Goal: Information Seeking & Learning: Find specific page/section

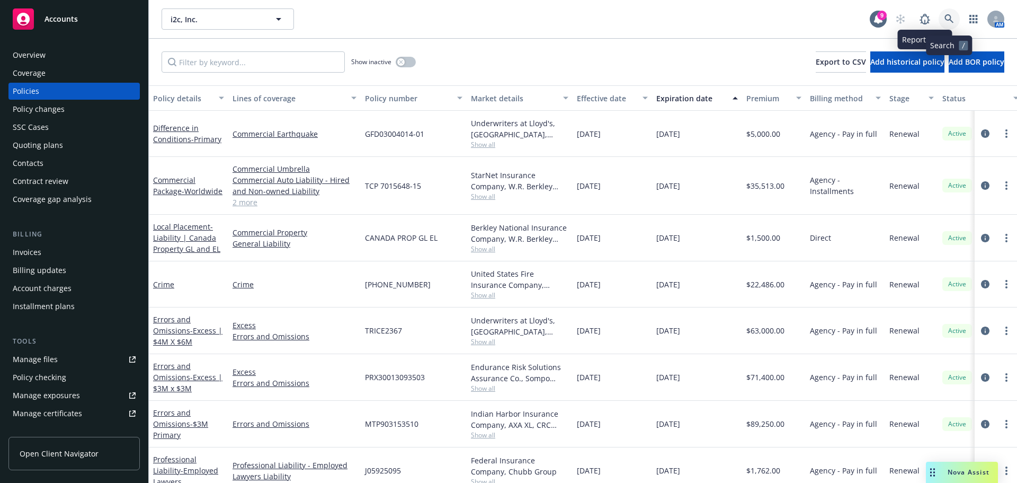
click at [942, 19] on link at bounding box center [949, 18] width 21 height 21
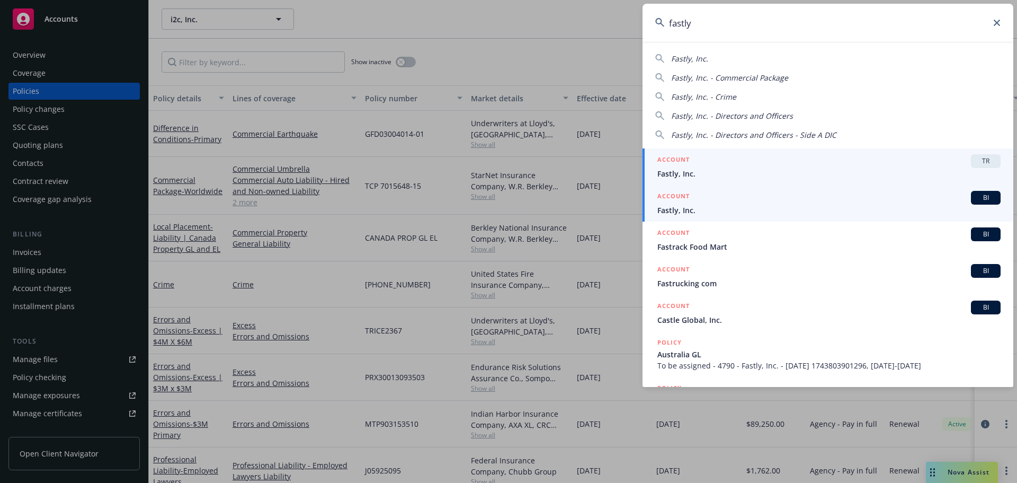
type input "fastly"
click at [780, 207] on span "Fastly, Inc." at bounding box center [828, 210] width 343 height 11
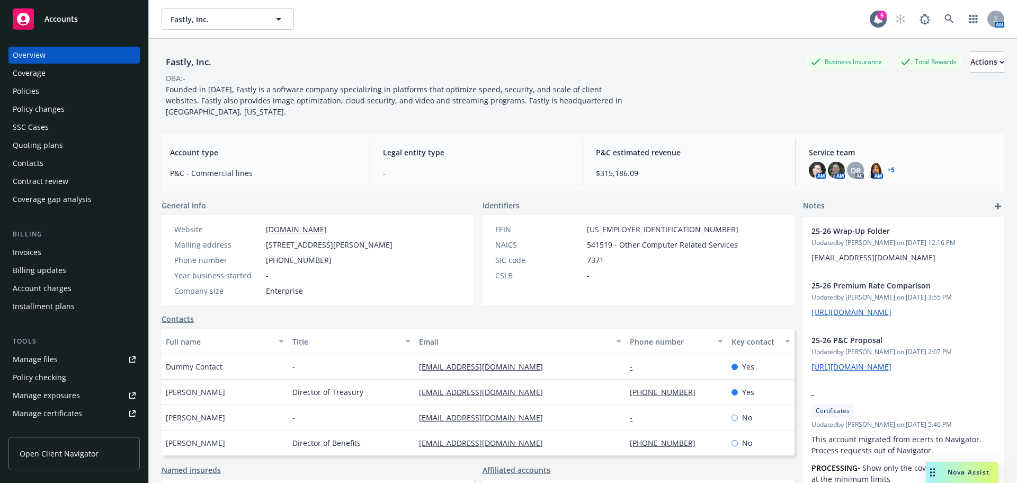
click at [41, 96] on div "Policies" at bounding box center [74, 91] width 123 height 17
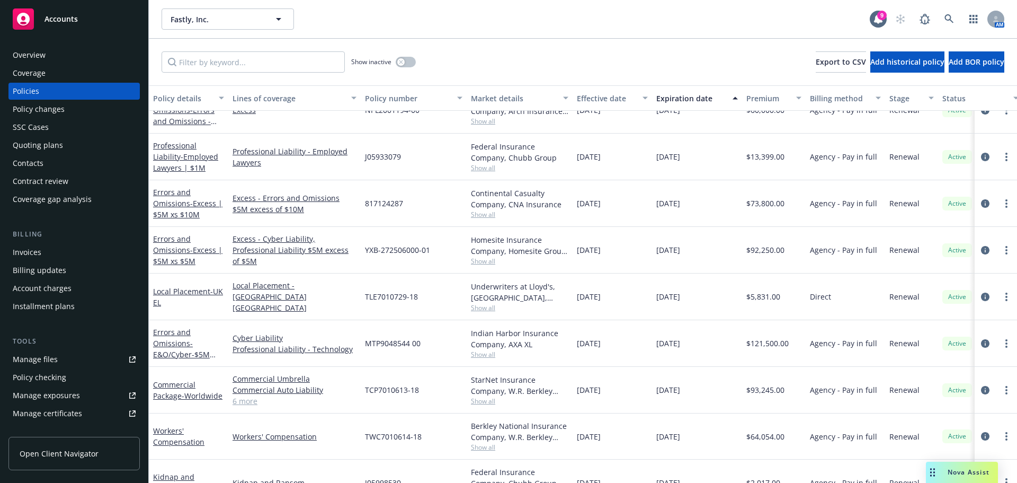
scroll to position [318, 0]
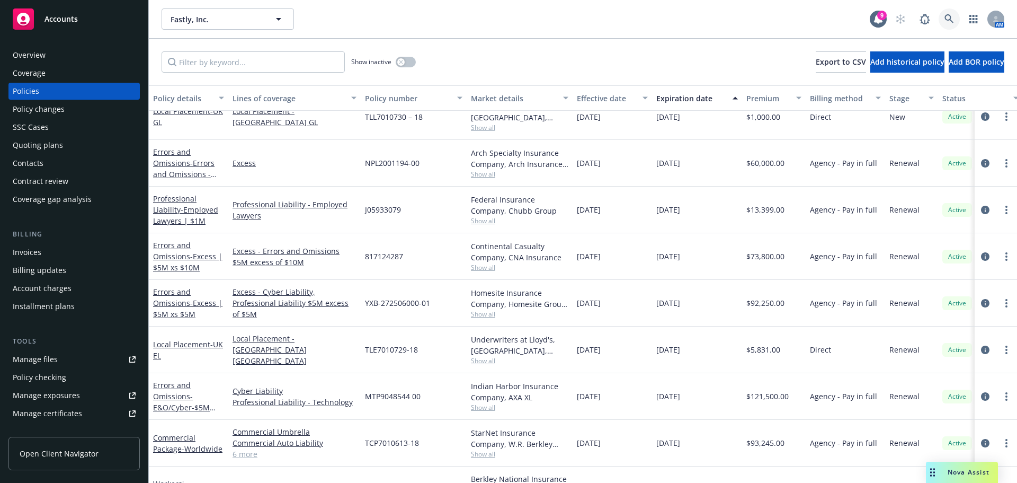
click at [944, 15] on link at bounding box center [949, 18] width 21 height 21
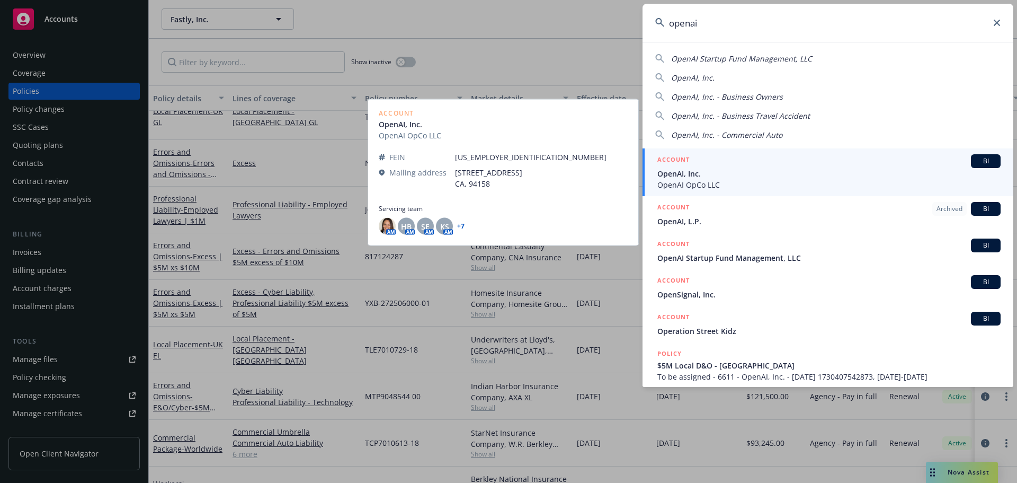
type input "openai"
click at [724, 174] on span "OpenAI, Inc." at bounding box center [828, 173] width 343 height 11
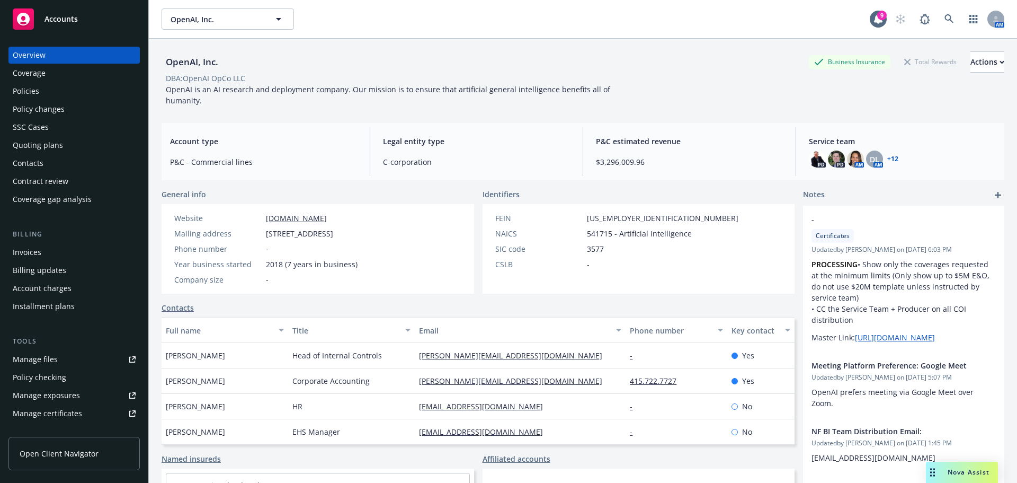
click at [78, 85] on div "Policies" at bounding box center [74, 91] width 123 height 17
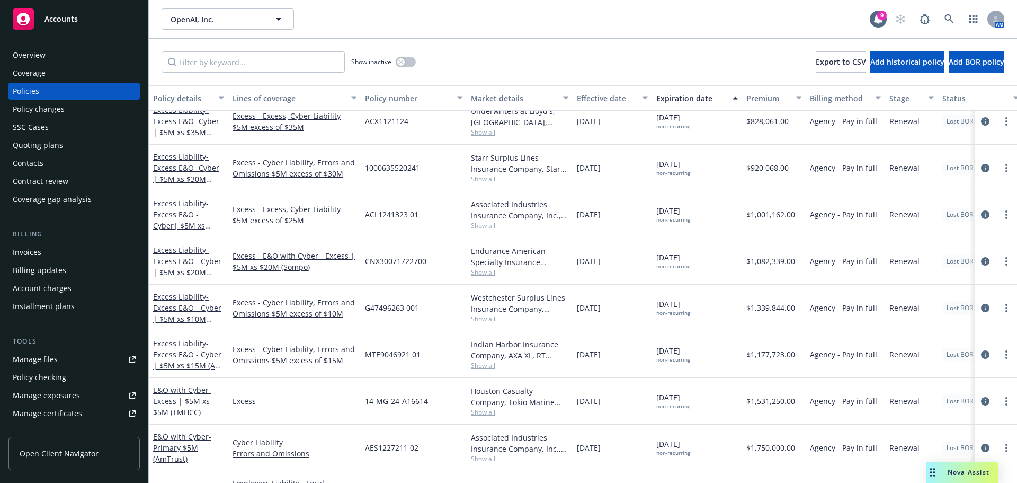
scroll to position [477, 0]
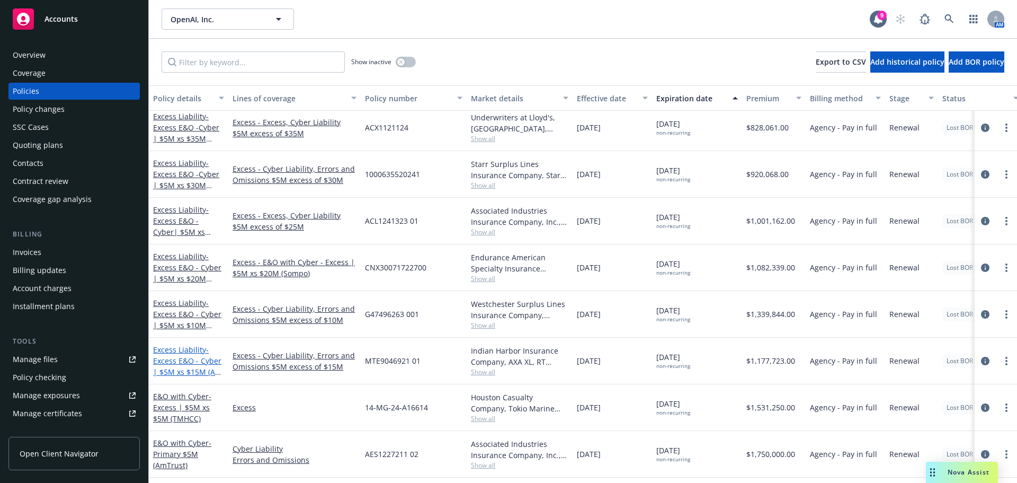
click at [167, 356] on span "- Excess E&O - Cyber | $5M xs $15M (AXA XL)" at bounding box center [188, 365] width 71 height 43
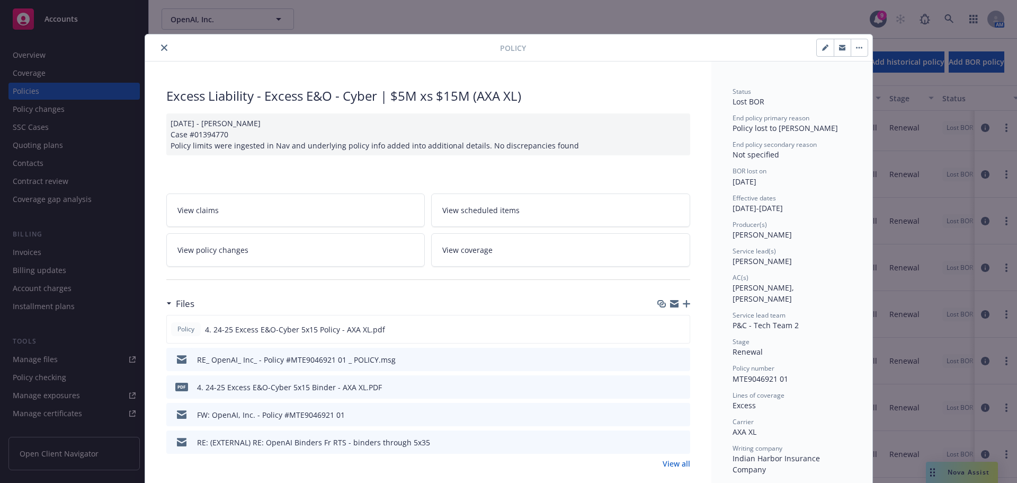
scroll to position [53, 0]
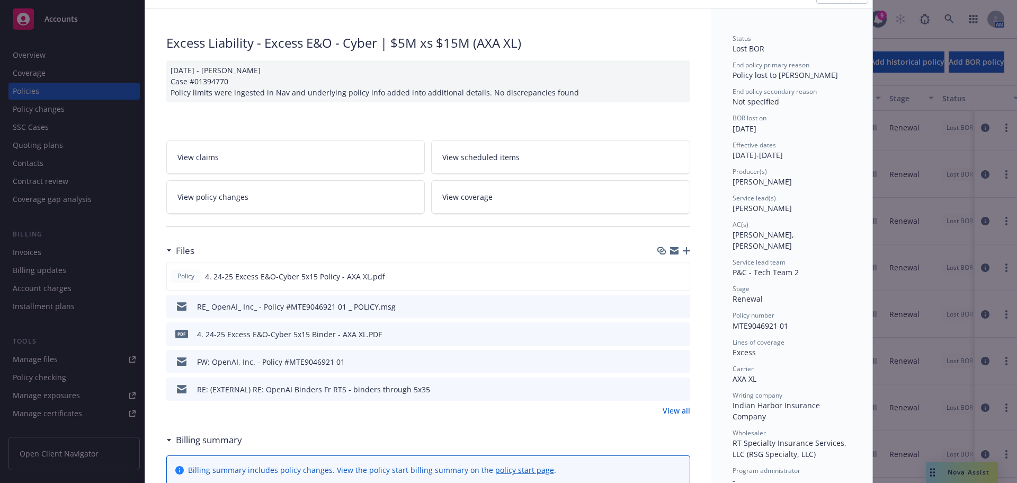
click at [675, 333] on icon "preview file" at bounding box center [680, 333] width 10 height 7
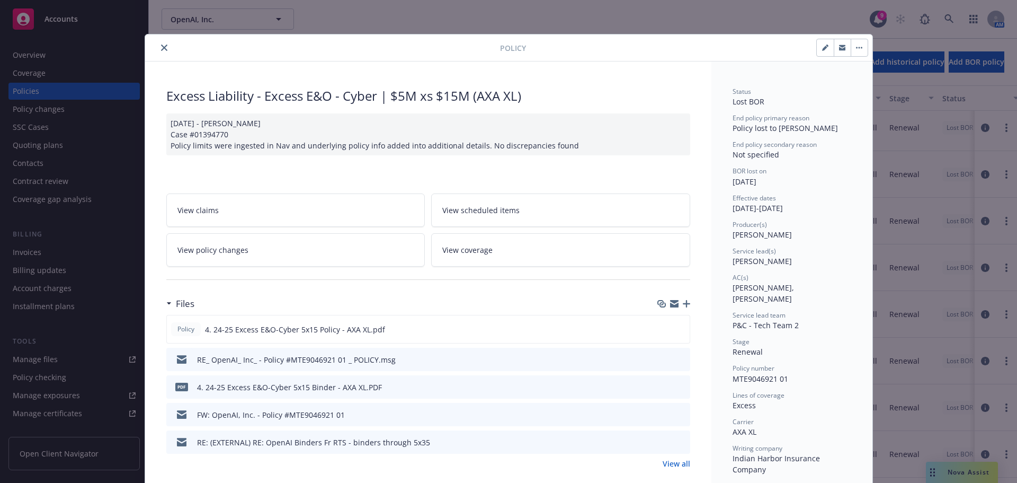
click at [165, 45] on button "close" at bounding box center [164, 47] width 13 height 13
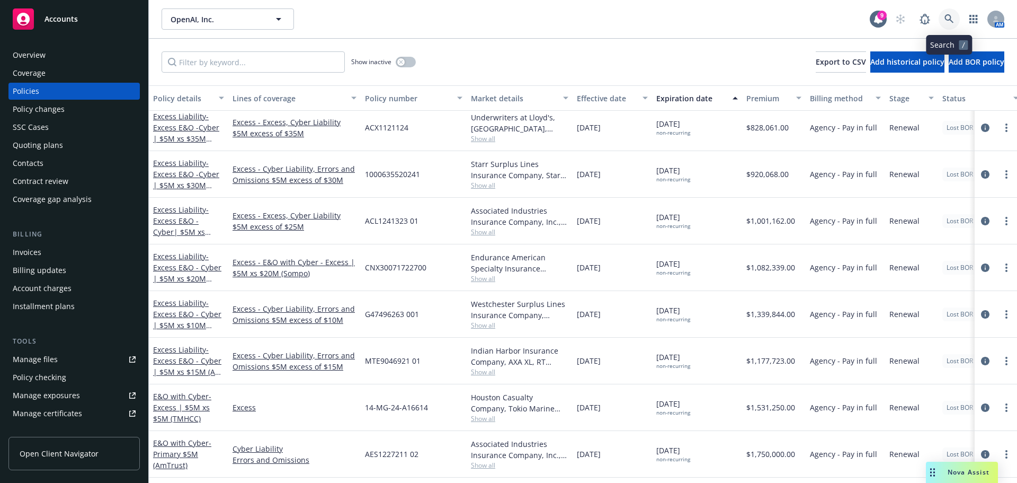
click at [948, 26] on link at bounding box center [949, 18] width 21 height 21
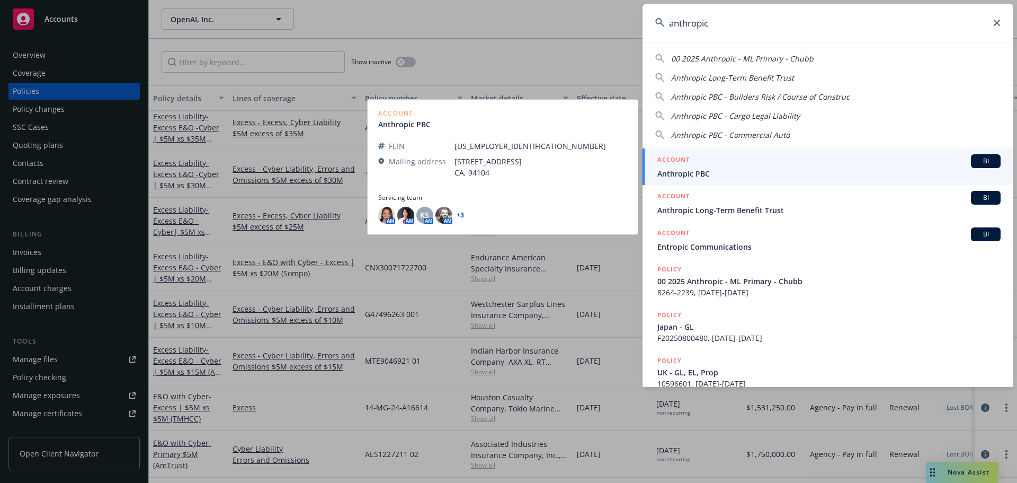
type input "anthropic"
click at [714, 166] on div "ACCOUNT BI" at bounding box center [828, 161] width 343 height 14
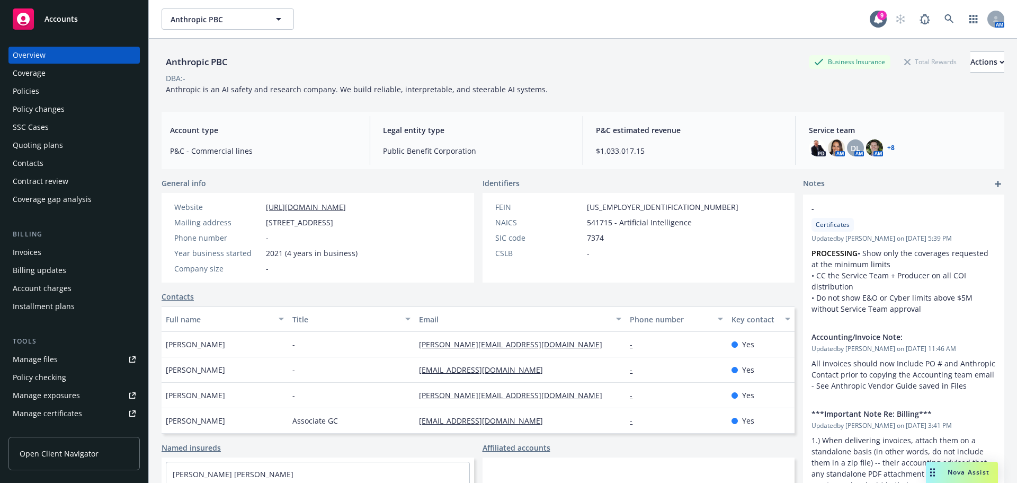
click at [49, 88] on div "Policies" at bounding box center [74, 91] width 123 height 17
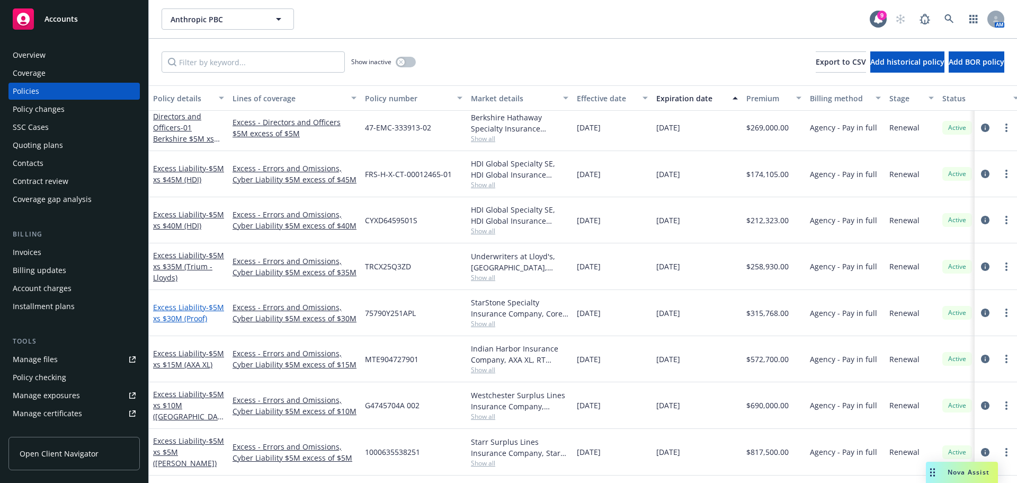
scroll to position [742, 0]
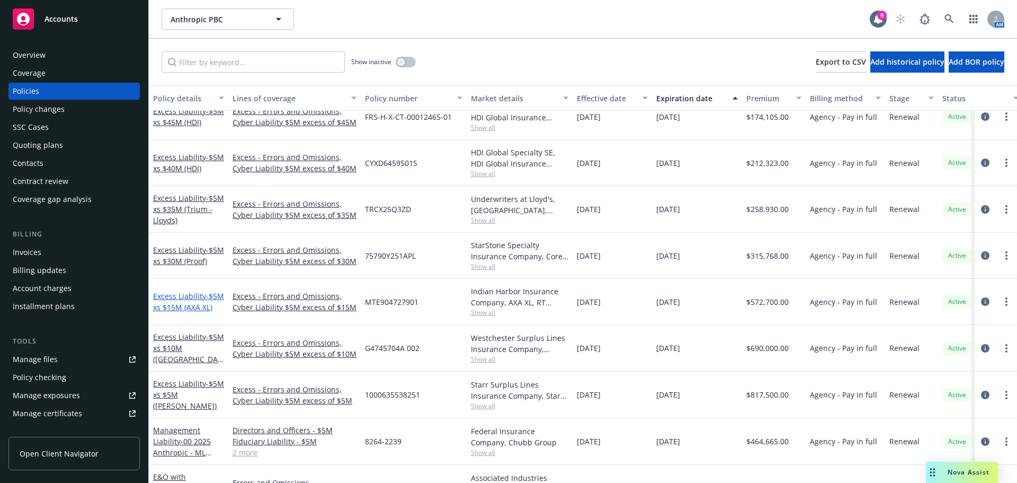
click at [174, 291] on link "Excess Liability - $5M xs $15M (AXA XL)" at bounding box center [188, 301] width 71 height 21
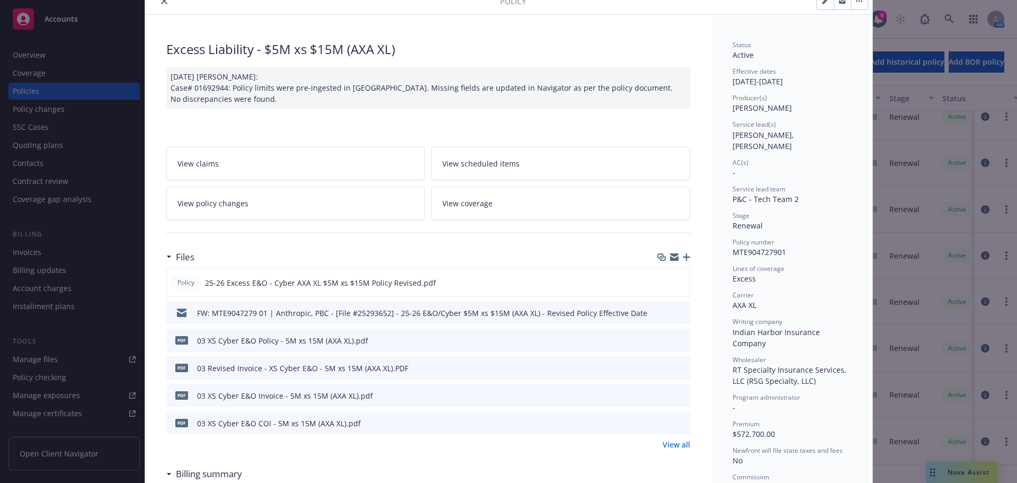
scroll to position [106, 0]
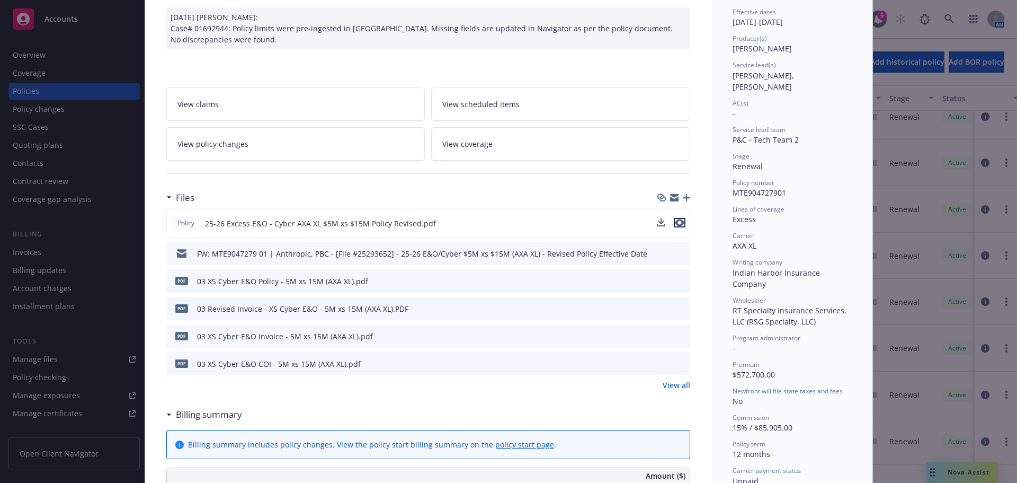
click at [678, 221] on icon "preview file" at bounding box center [680, 222] width 10 height 7
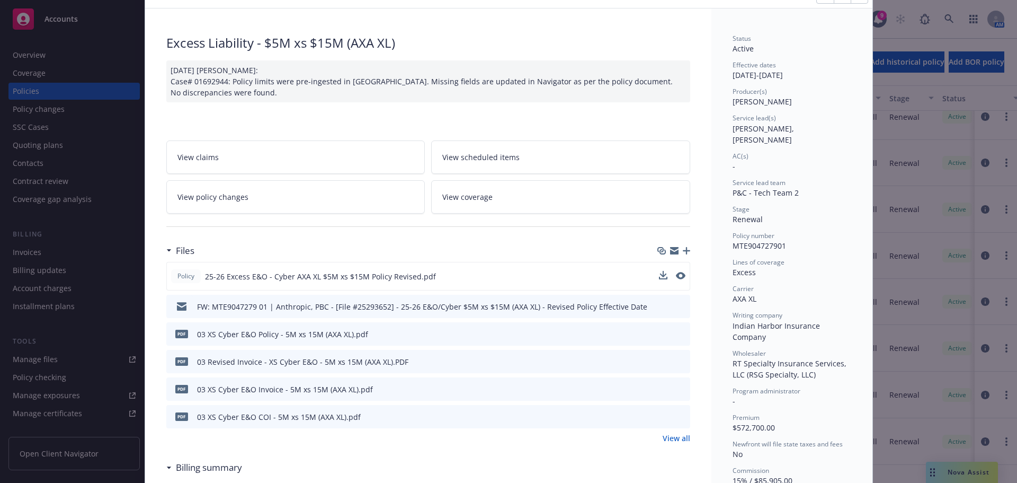
click at [678, 334] on icon "preview file" at bounding box center [680, 333] width 10 height 7
click at [675, 304] on icon "preview file" at bounding box center [680, 305] width 10 height 7
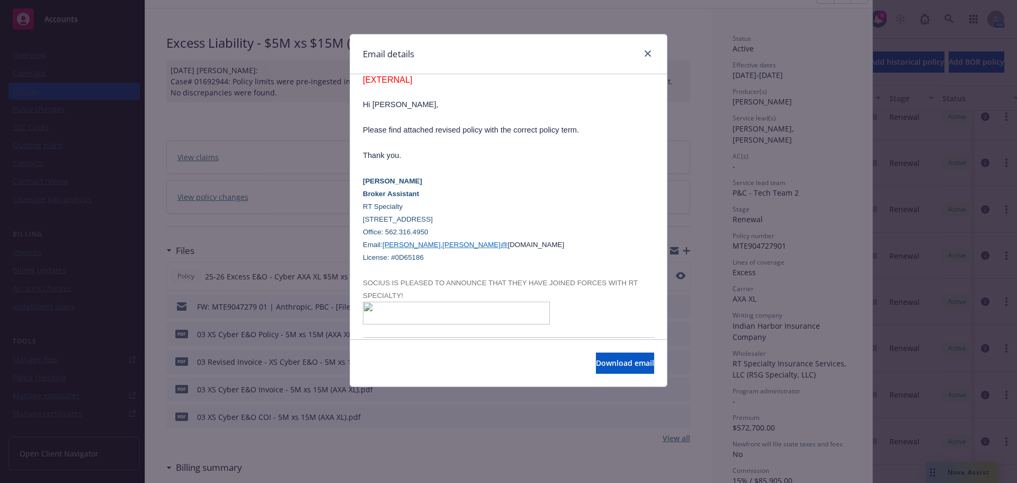
scroll to position [371, 0]
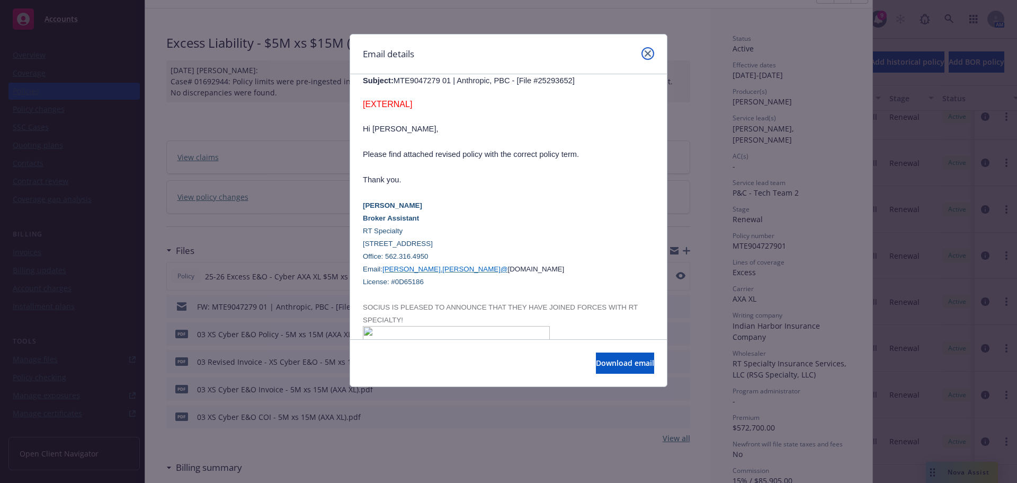
click at [643, 56] on link "close" at bounding box center [648, 53] width 13 height 13
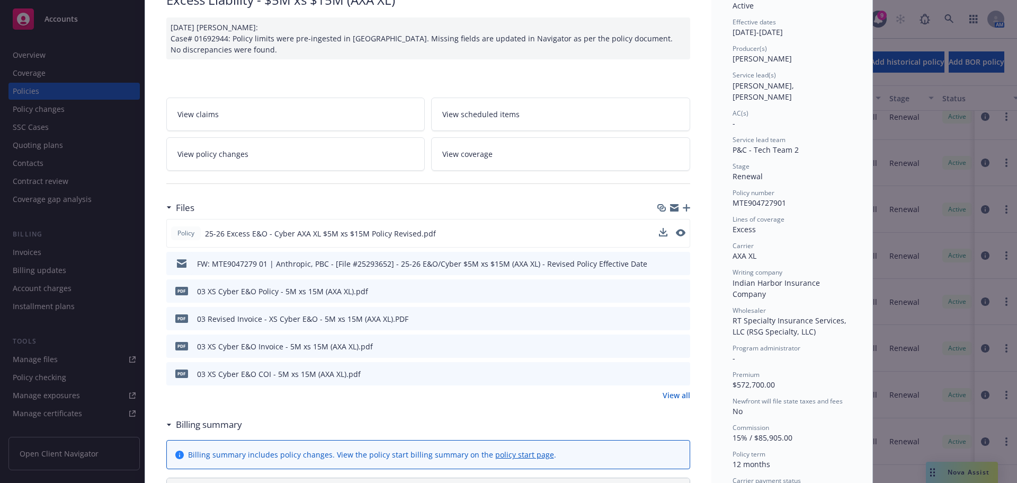
scroll to position [0, 0]
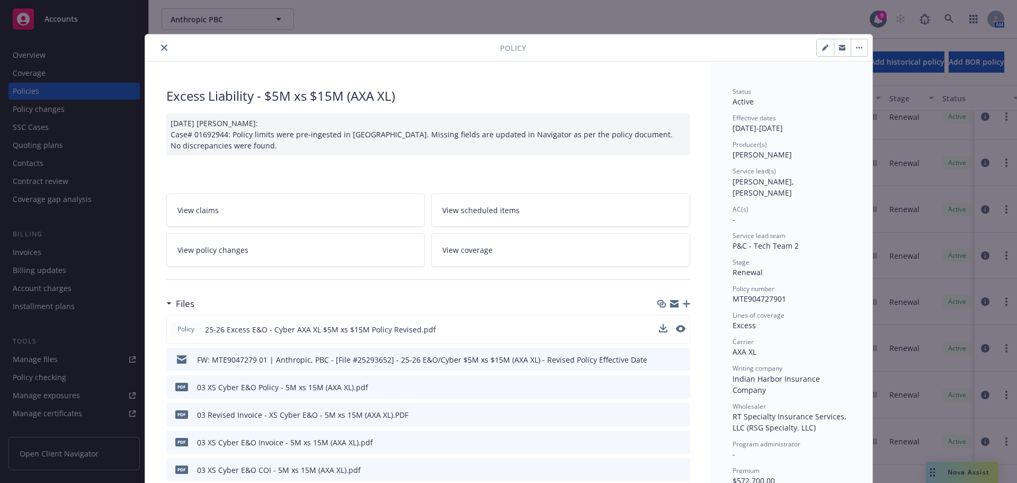
click at [162, 45] on icon "close" at bounding box center [164, 48] width 6 height 6
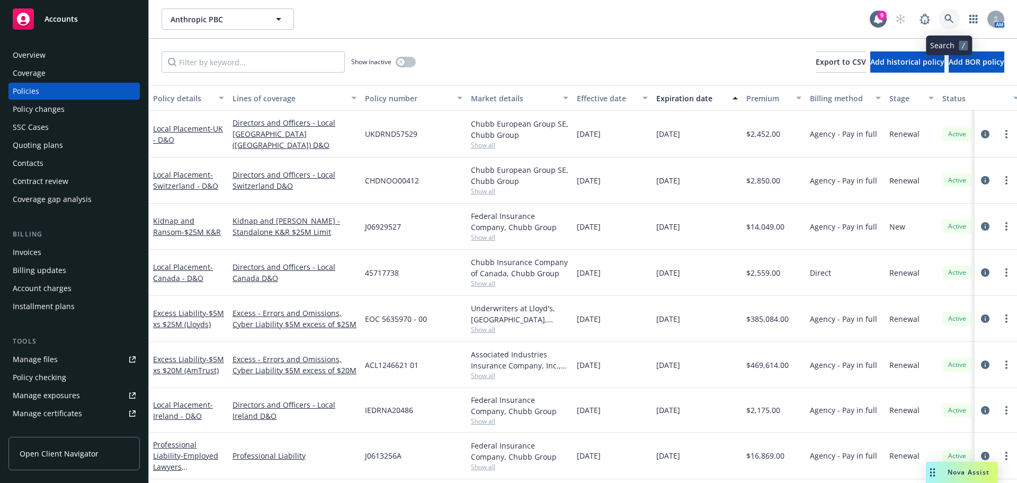
click at [949, 13] on link at bounding box center [949, 18] width 21 height 21
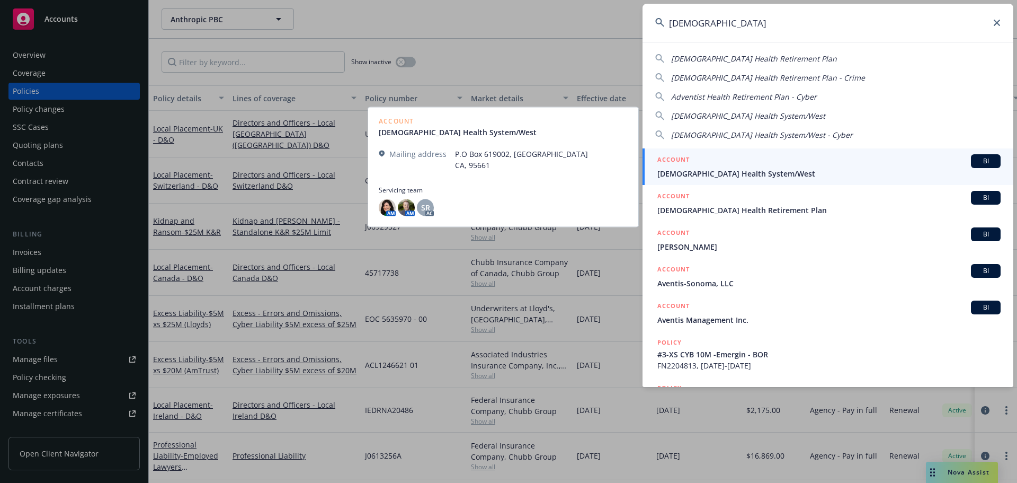
type input "[DEMOGRAPHIC_DATA]"
click at [709, 170] on span "[DEMOGRAPHIC_DATA] Health System/West" at bounding box center [828, 173] width 343 height 11
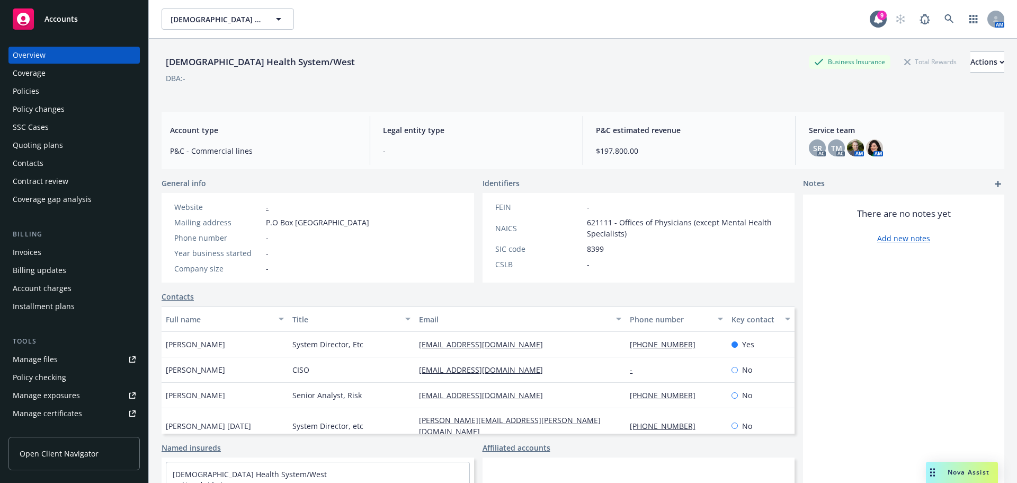
click at [59, 93] on div "Policies" at bounding box center [74, 91] width 123 height 17
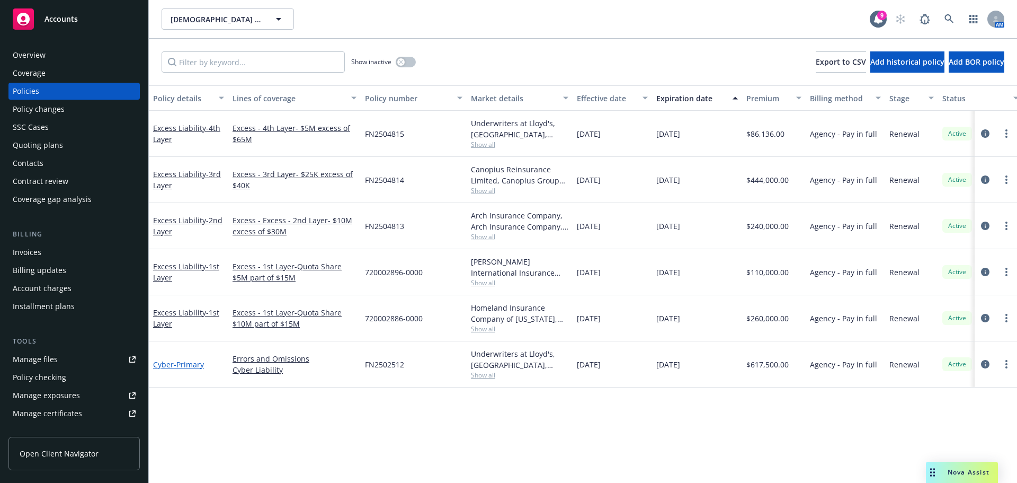
click at [191, 369] on span "- Primary" at bounding box center [189, 364] width 30 height 10
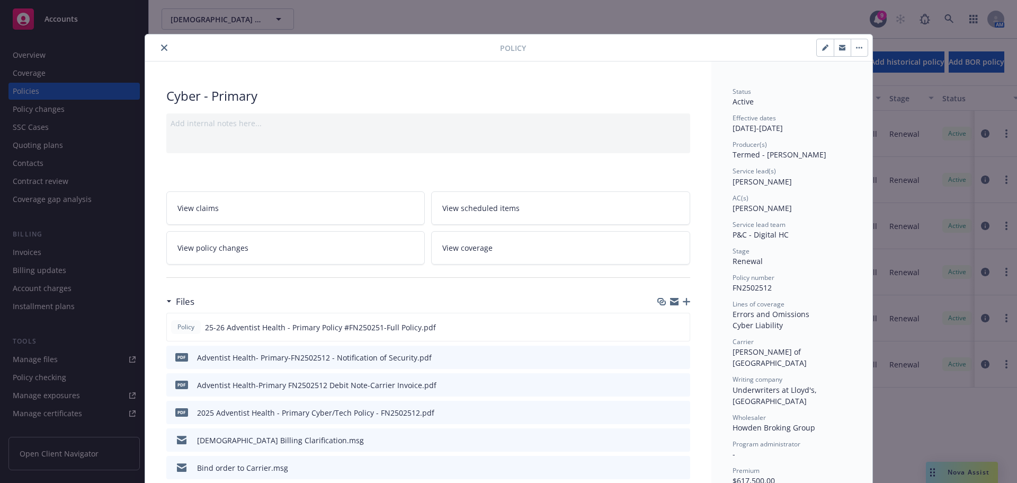
click at [161, 51] on button "close" at bounding box center [164, 47] width 13 height 13
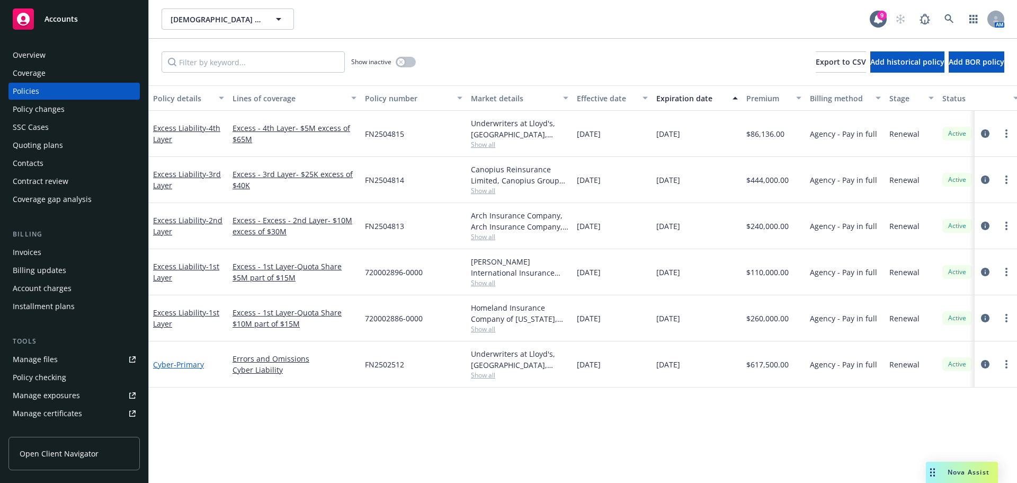
click at [189, 367] on span "- Primary" at bounding box center [189, 364] width 30 height 10
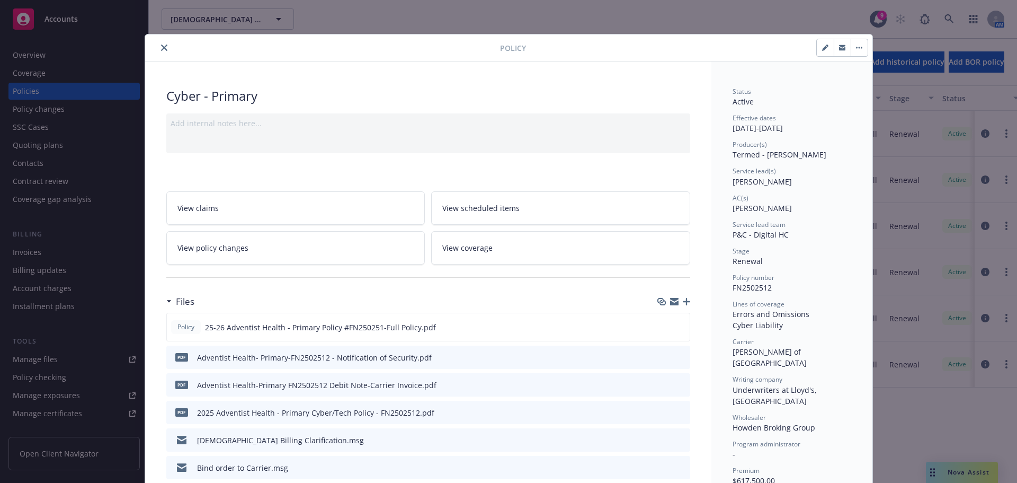
scroll to position [32, 0]
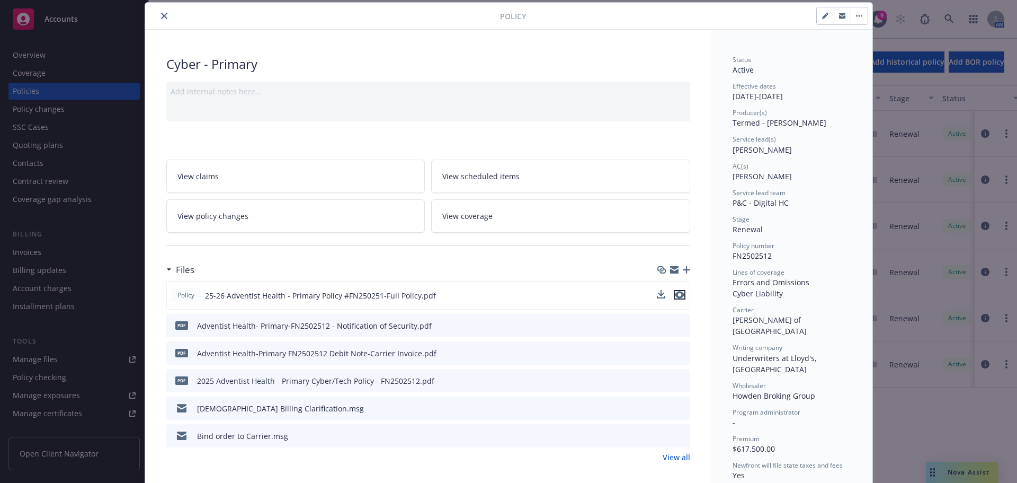
click at [677, 294] on icon "preview file" at bounding box center [680, 294] width 10 height 7
click at [163, 14] on icon "close" at bounding box center [164, 16] width 6 height 6
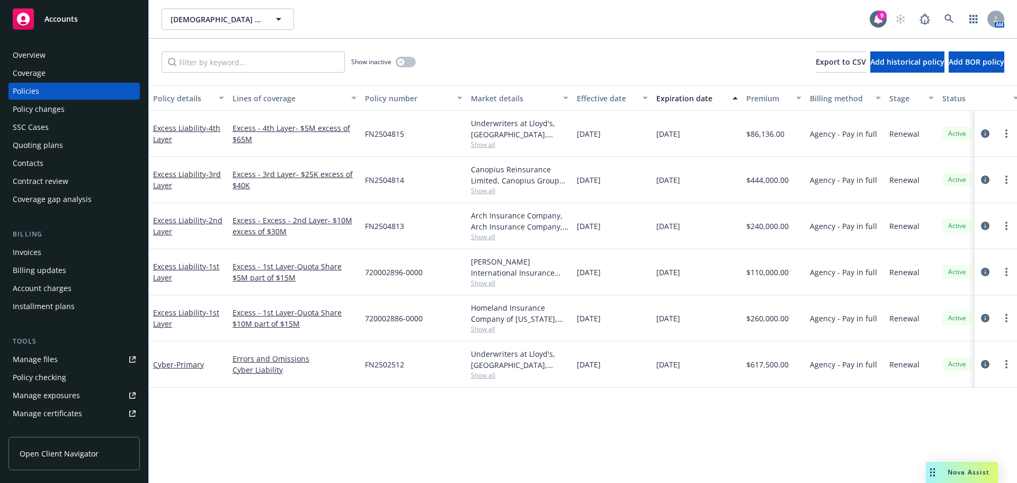
click at [47, 76] on div "Coverage" at bounding box center [74, 73] width 123 height 17
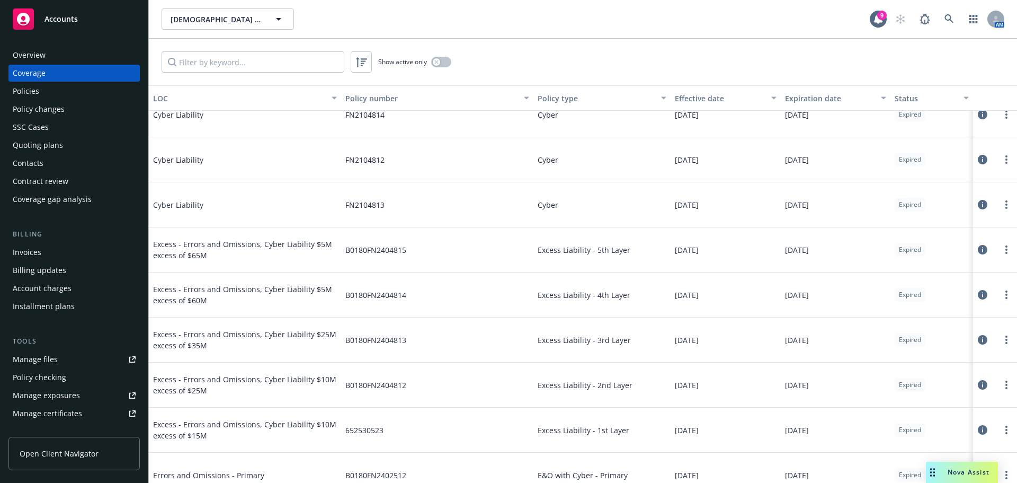
scroll to position [530, 0]
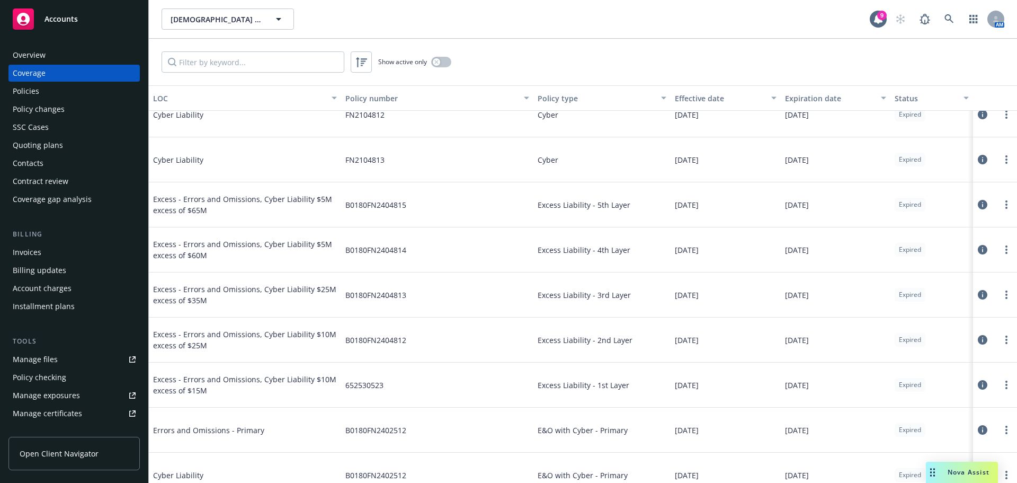
click at [34, 106] on div "Policy changes" at bounding box center [39, 109] width 52 height 17
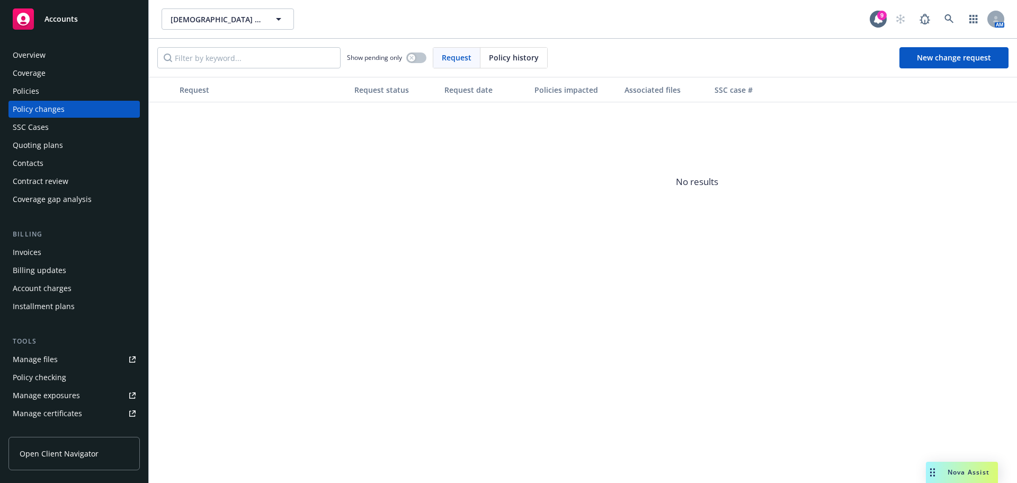
click at [37, 129] on div "SSC Cases" at bounding box center [31, 127] width 36 height 17
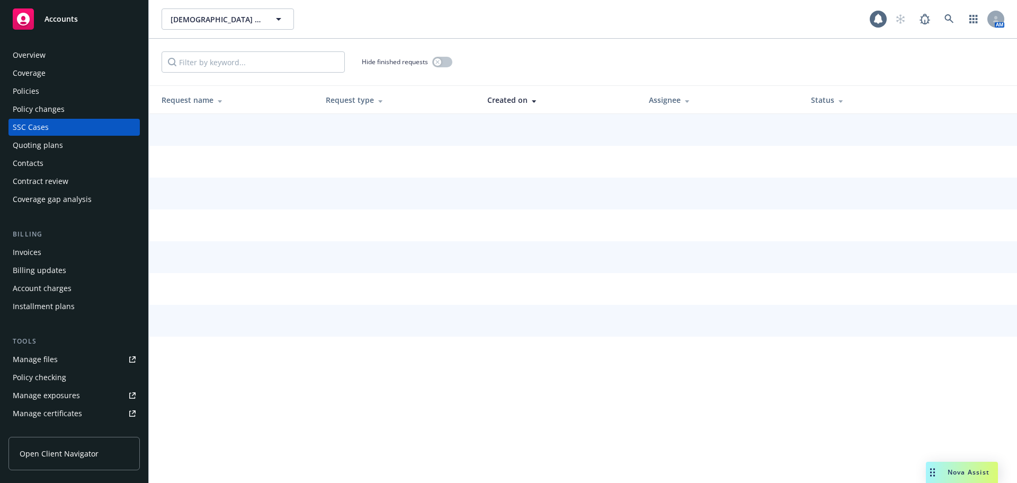
click at [42, 147] on div "Quoting plans" at bounding box center [38, 145] width 50 height 17
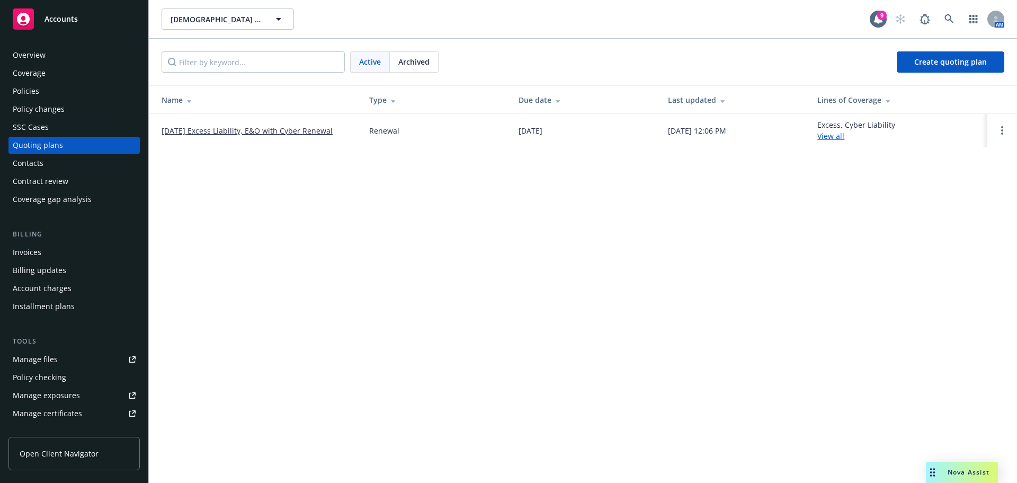
click at [25, 58] on div "Overview" at bounding box center [29, 55] width 33 height 17
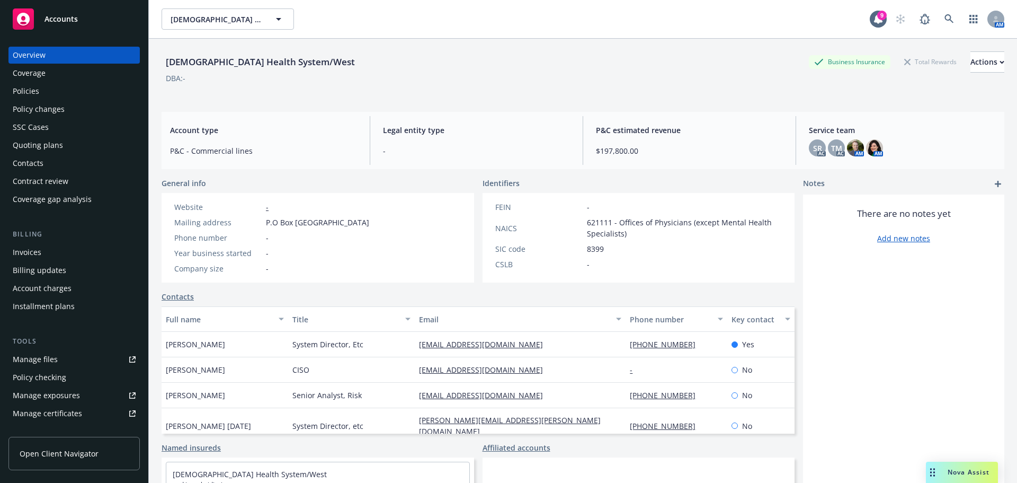
click at [33, 78] on div "Coverage" at bounding box center [29, 73] width 33 height 17
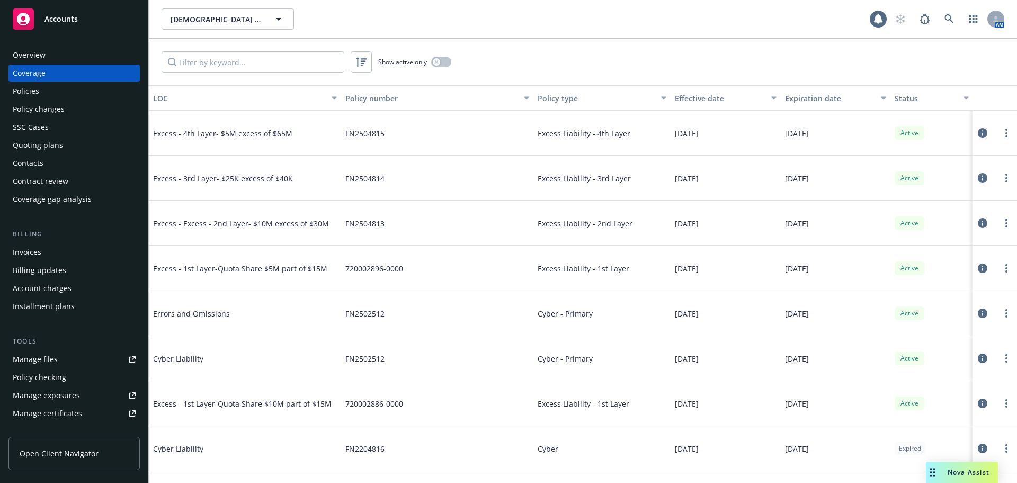
click at [43, 86] on div "Policies" at bounding box center [74, 91] width 123 height 17
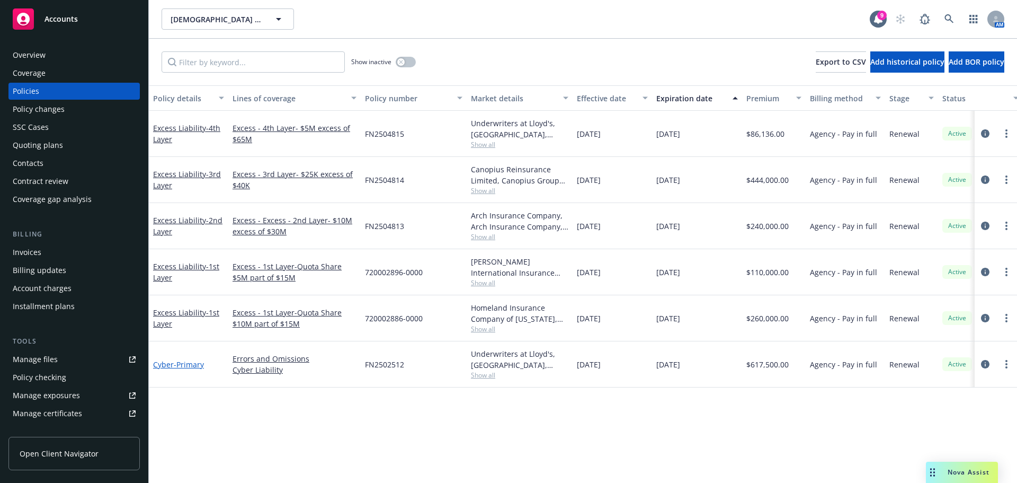
click at [174, 368] on span "- Primary" at bounding box center [189, 364] width 30 height 10
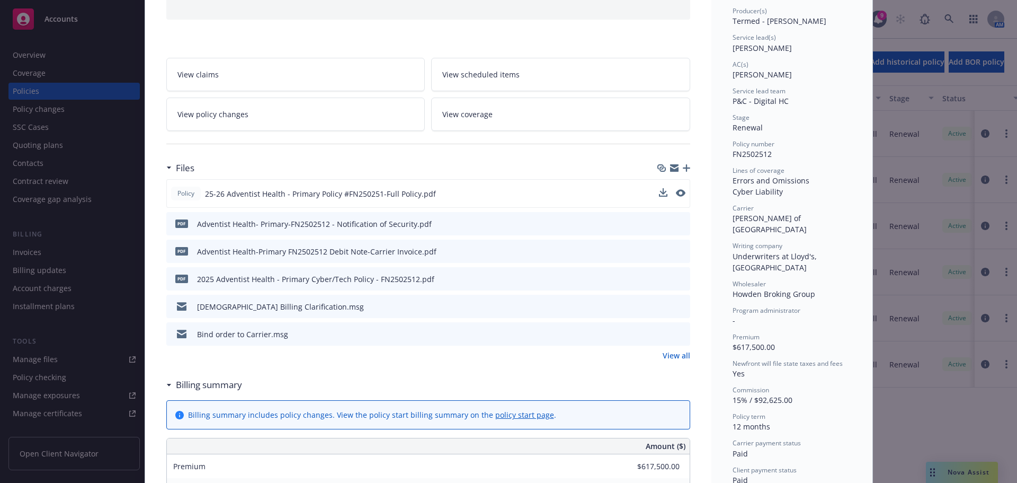
scroll to position [138, 0]
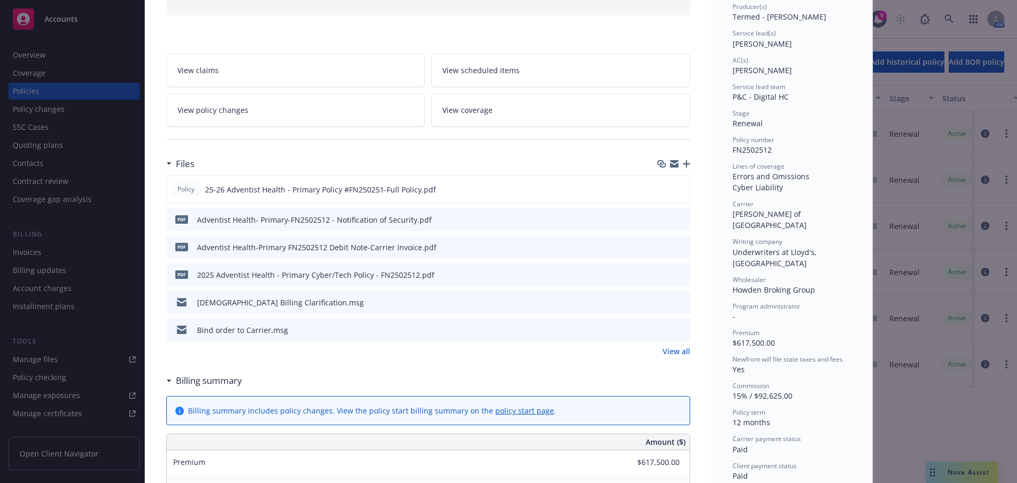
click at [675, 218] on icon "preview file" at bounding box center [680, 218] width 10 height 7
click at [675, 331] on icon "preview file" at bounding box center [680, 328] width 10 height 7
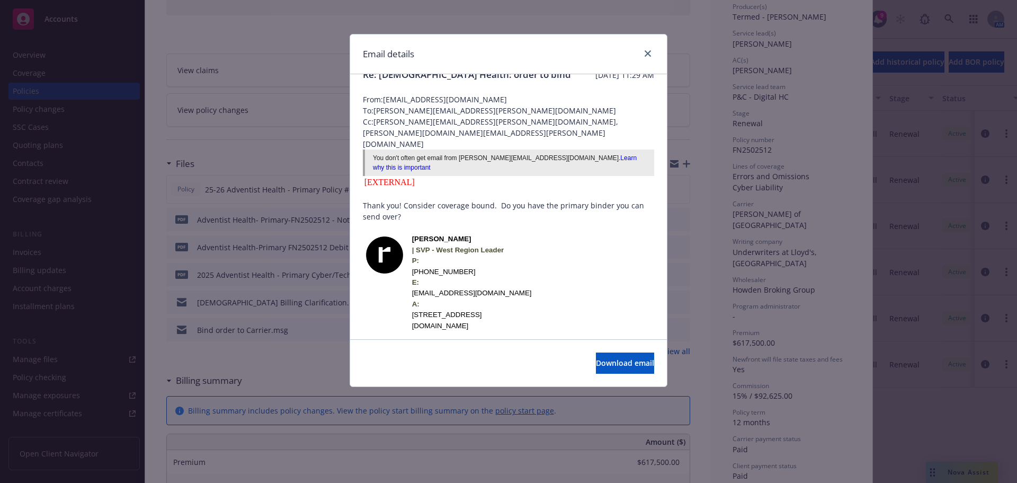
scroll to position [0, 0]
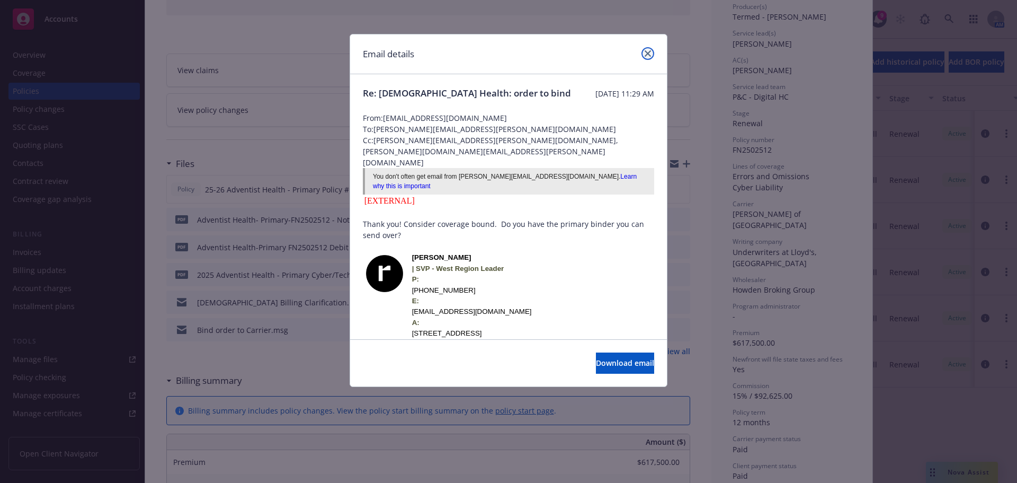
click at [646, 51] on icon "close" at bounding box center [648, 53] width 6 height 6
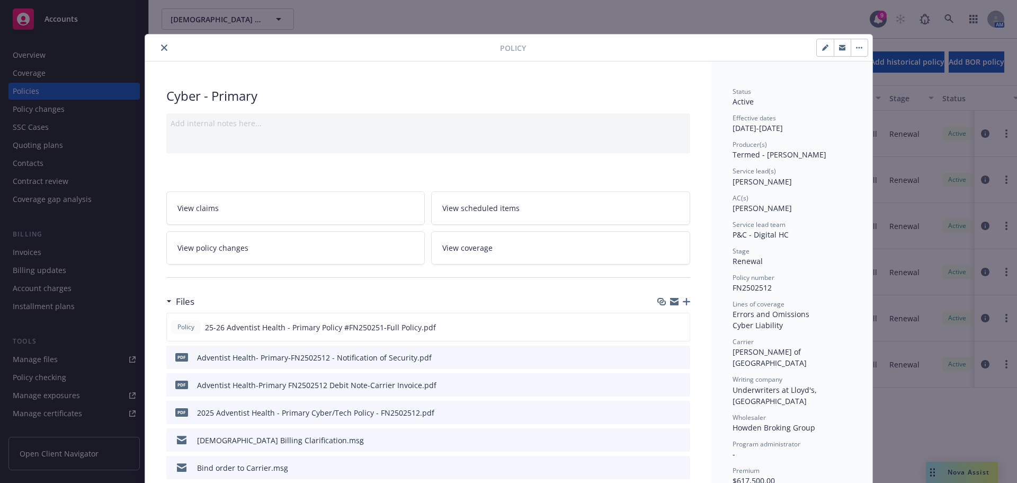
click at [158, 45] on button "close" at bounding box center [164, 47] width 13 height 13
